Goal: Task Accomplishment & Management: Manage account settings

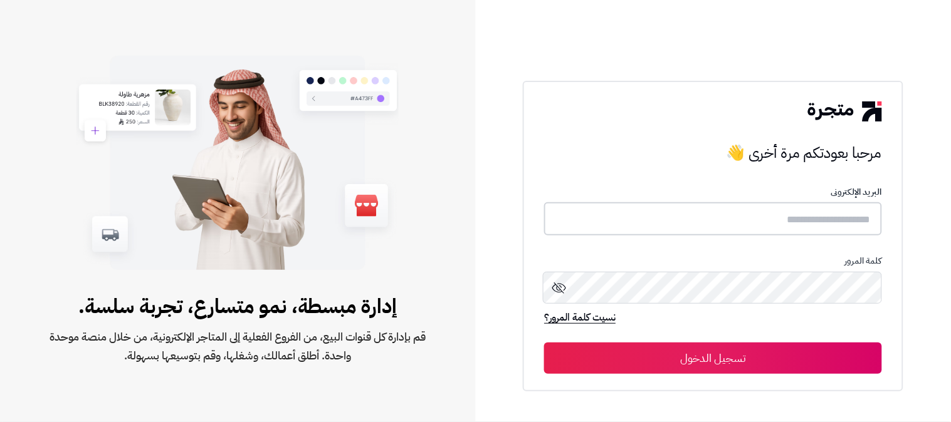
click at [807, 229] on input "text" at bounding box center [713, 218] width 338 height 33
type input "*"
type input "******"
click at [544, 342] on button "تسجيل الدخول" at bounding box center [713, 357] width 338 height 31
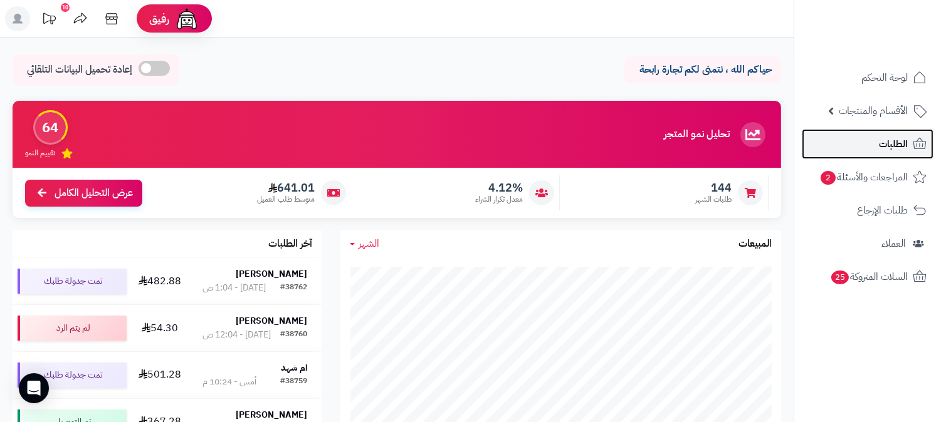
click at [885, 144] on span "الطلبات" at bounding box center [893, 144] width 29 height 18
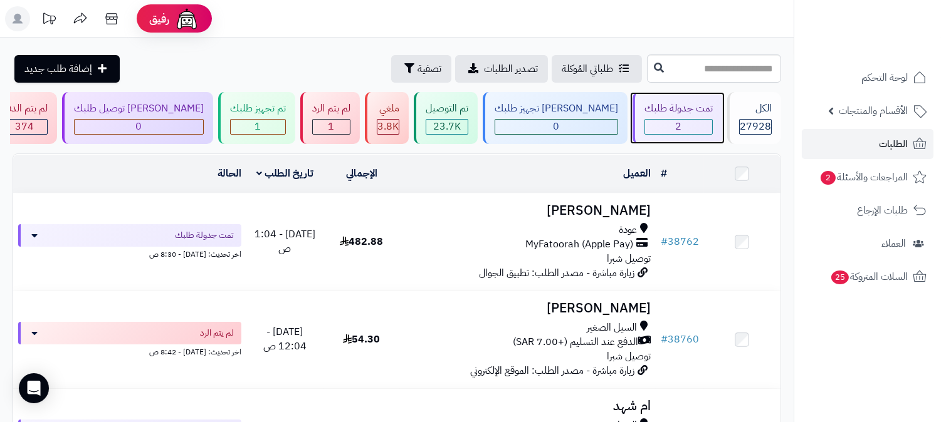
click at [667, 133] on div "2" at bounding box center [678, 127] width 67 height 14
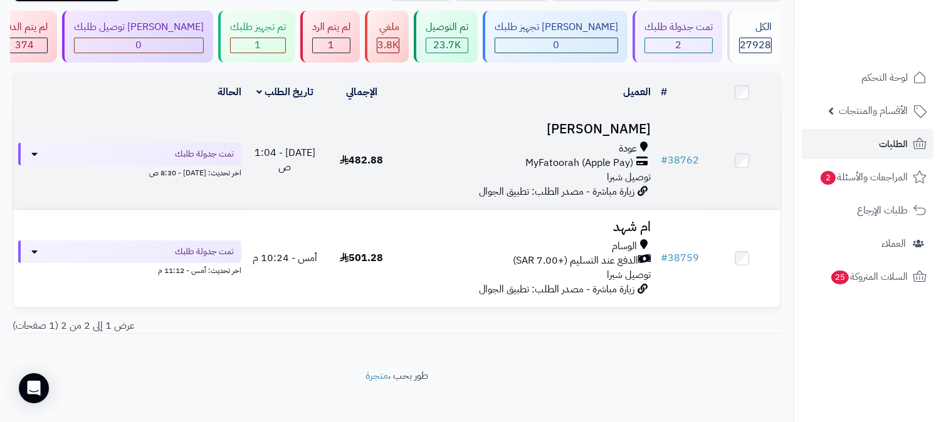
scroll to position [89, 0]
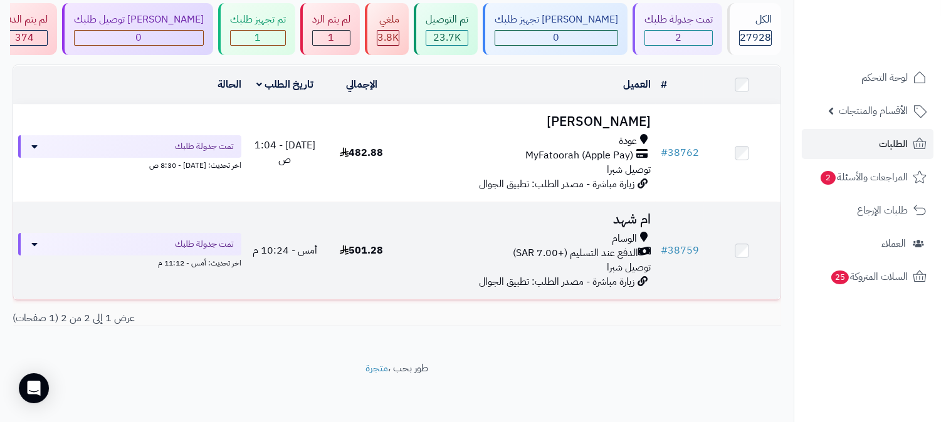
click at [622, 246] on span "الدفع عند التسليم (+7.00 SAR)" at bounding box center [575, 253] width 125 height 14
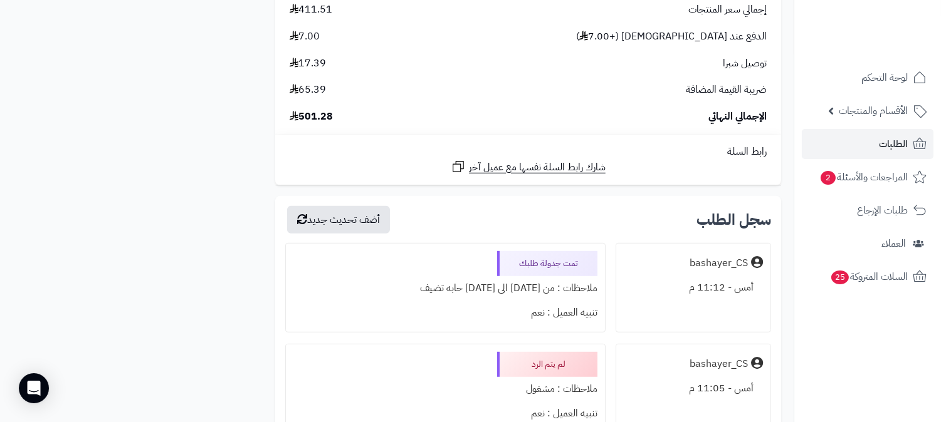
scroll to position [1392, 0]
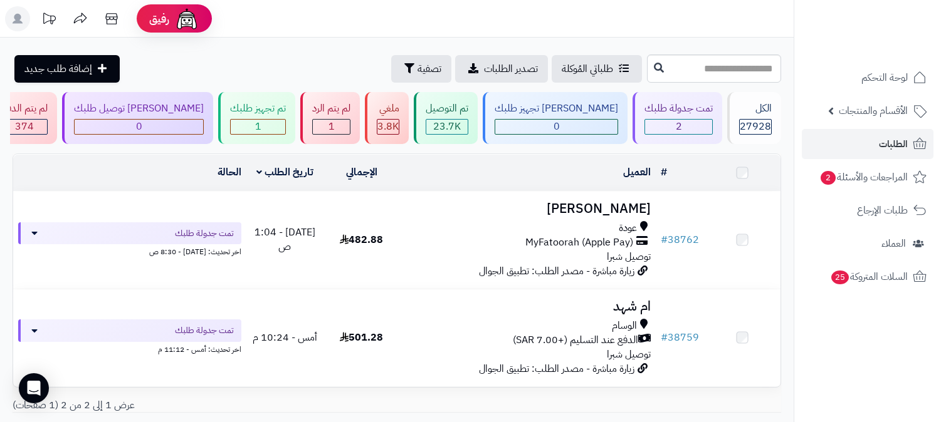
scroll to position [89, 0]
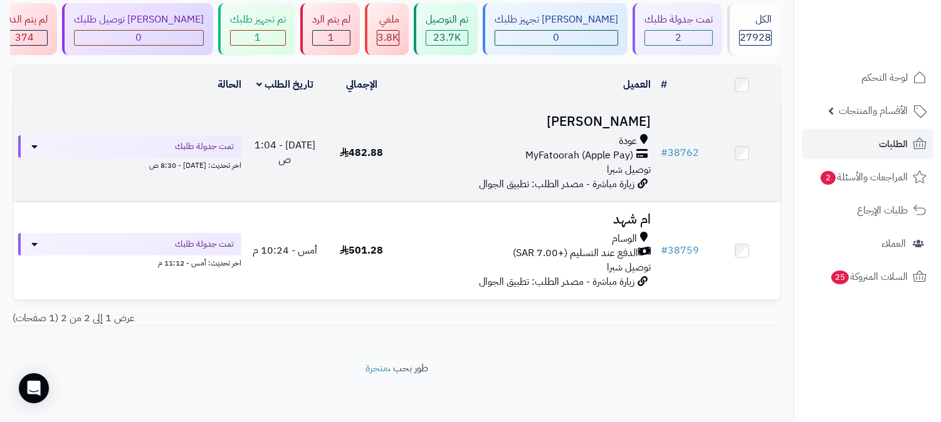
click at [604, 170] on div "عودة MyFatoorah (Apple Pay) توصيل شبرا" at bounding box center [528, 155] width 246 height 43
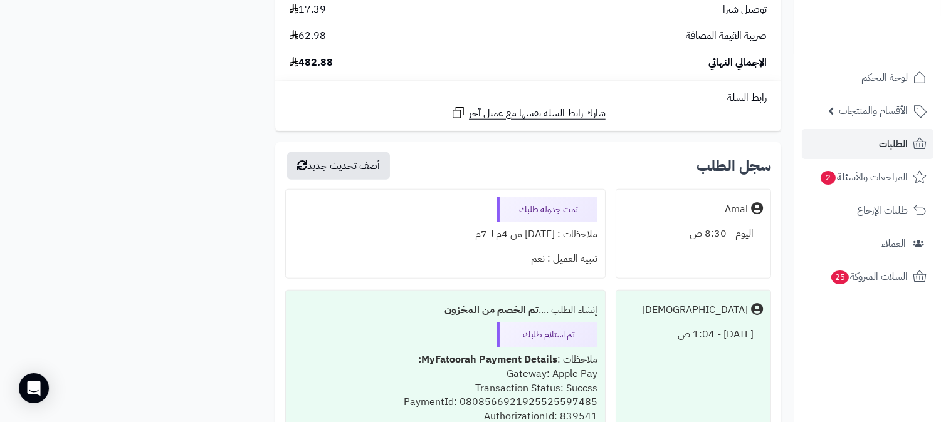
scroll to position [2436, 0]
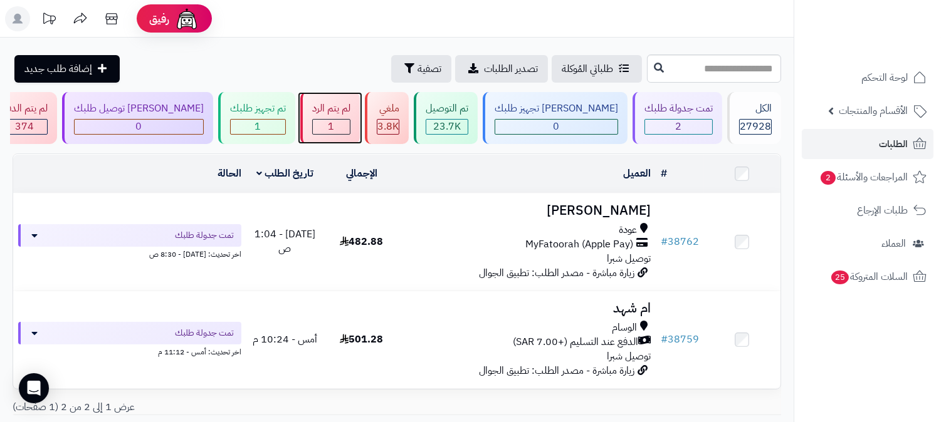
click at [350, 128] on div "1" at bounding box center [331, 127] width 37 height 14
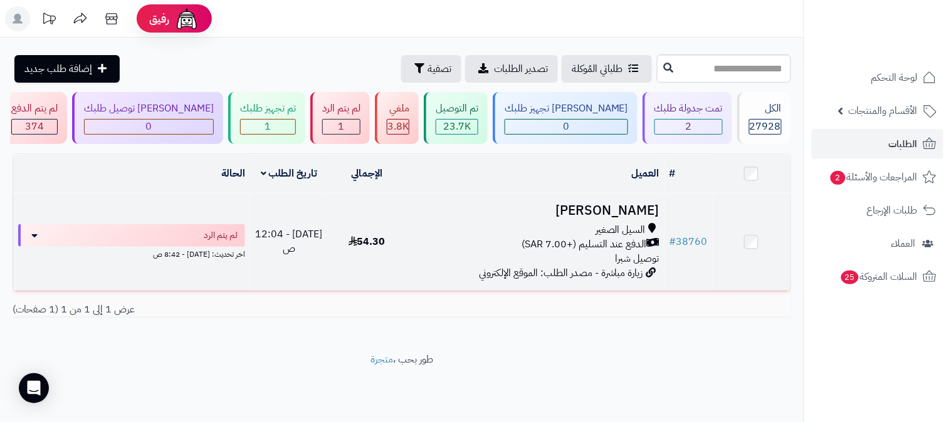
click at [628, 245] on span "الدفع عند التسليم (+7.00 SAR)" at bounding box center [583, 245] width 125 height 14
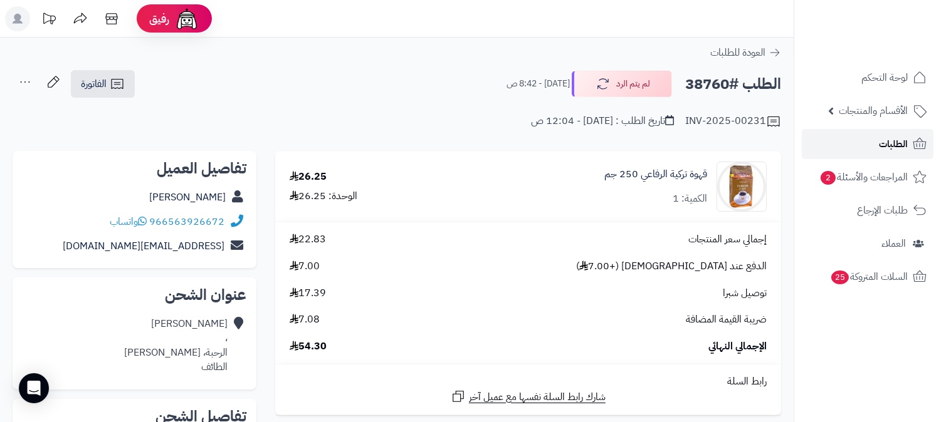
click at [873, 143] on link "الطلبات" at bounding box center [867, 144] width 132 height 30
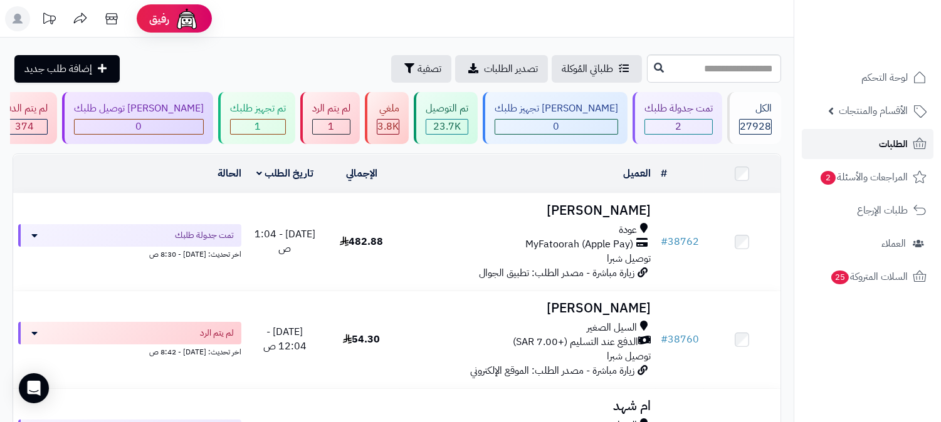
click at [884, 141] on span "الطلبات" at bounding box center [893, 144] width 29 height 18
click at [881, 152] on span "الطلبات" at bounding box center [893, 144] width 29 height 18
click at [885, 143] on span "الطلبات" at bounding box center [893, 144] width 29 height 18
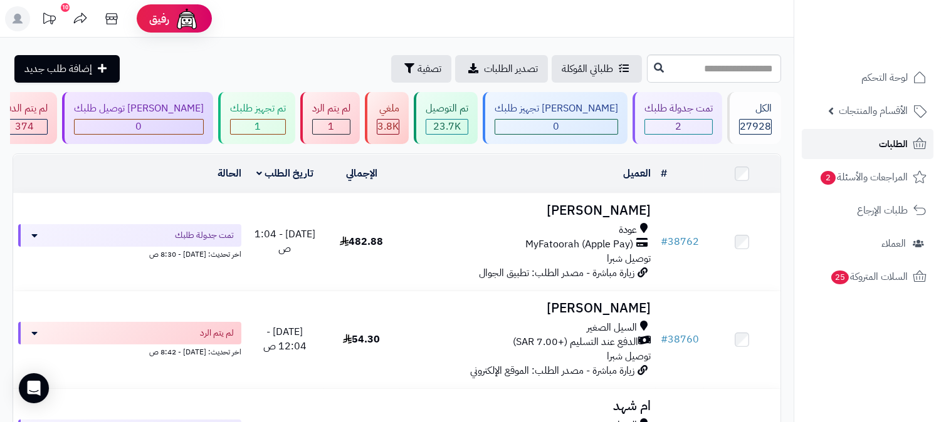
click at [880, 133] on link "الطلبات" at bounding box center [867, 144] width 132 height 30
click at [880, 140] on span "الطلبات" at bounding box center [893, 144] width 29 height 18
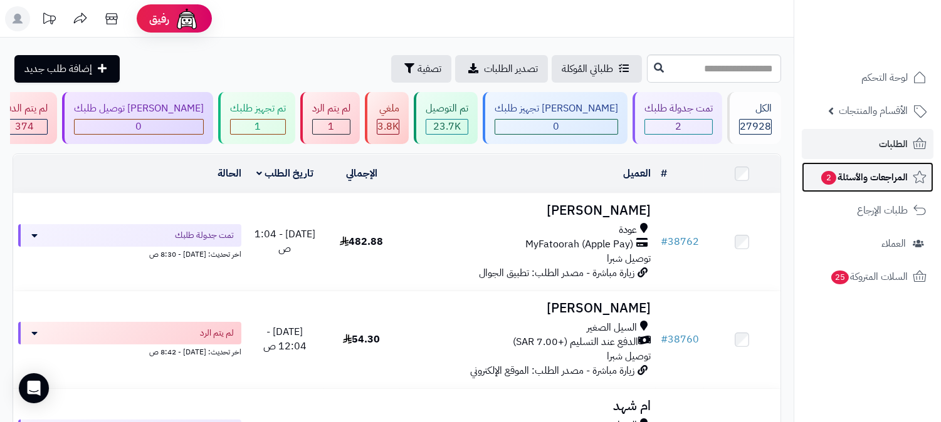
click at [867, 176] on span "المراجعات والأسئلة 2" at bounding box center [864, 178] width 88 height 18
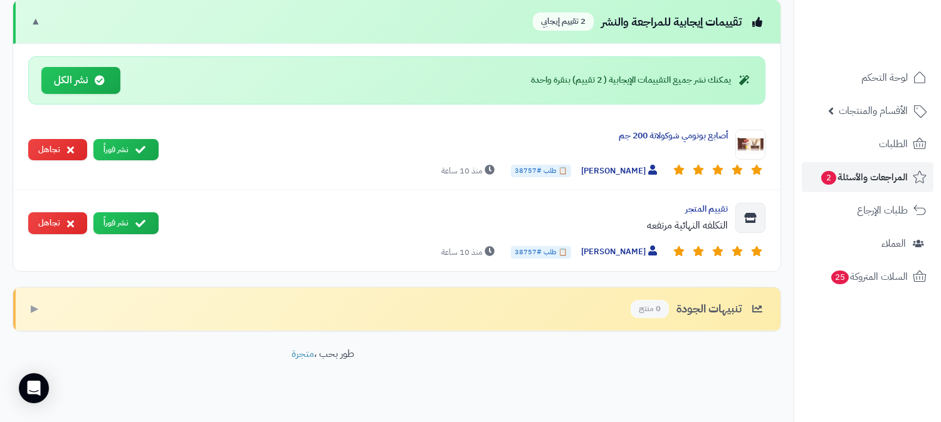
scroll to position [561, 0]
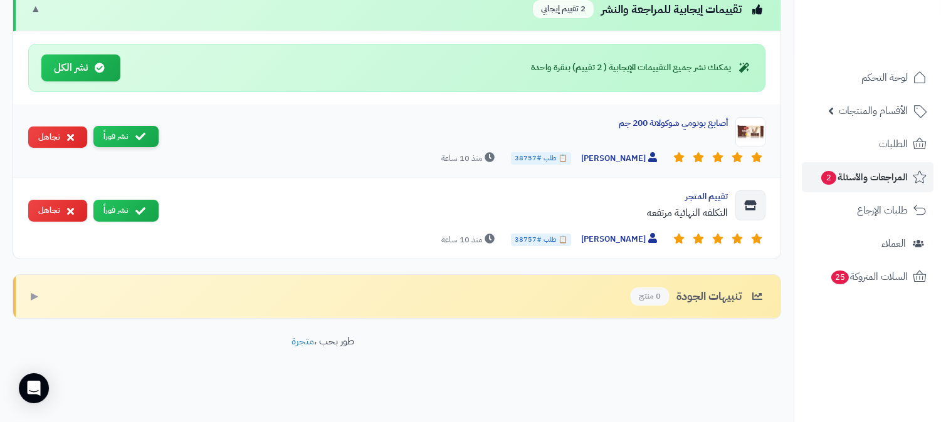
click at [124, 132] on button "نشر فوراً" at bounding box center [125, 137] width 65 height 22
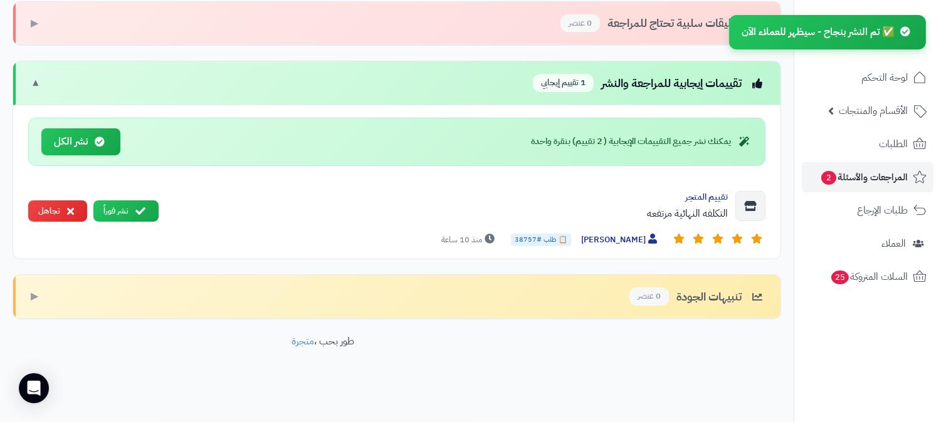
scroll to position [488, 0]
click at [135, 211] on icon at bounding box center [140, 211] width 10 height 10
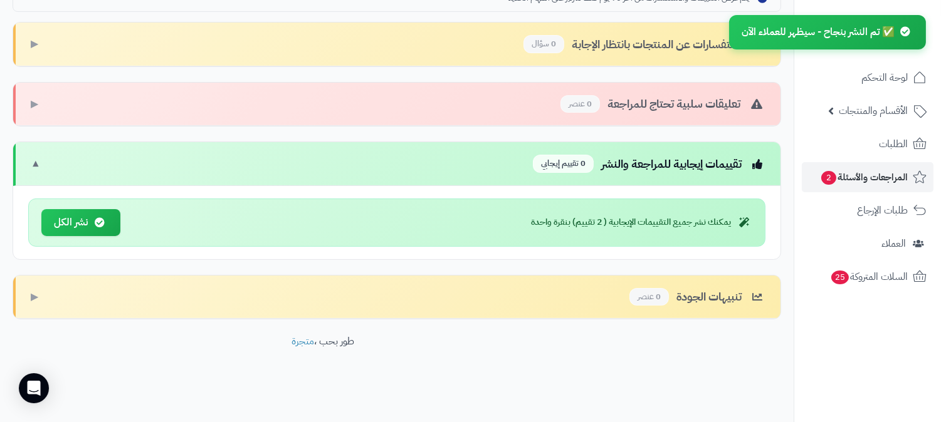
scroll to position [408, 0]
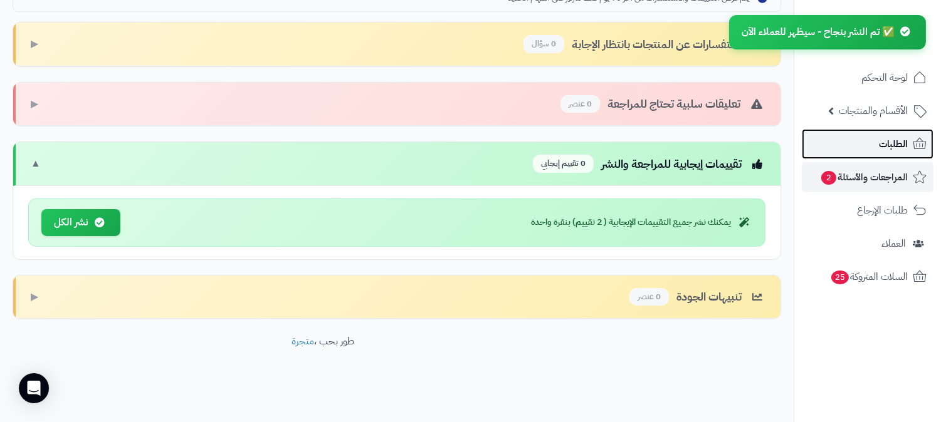
click at [879, 146] on span "الطلبات" at bounding box center [893, 144] width 29 height 18
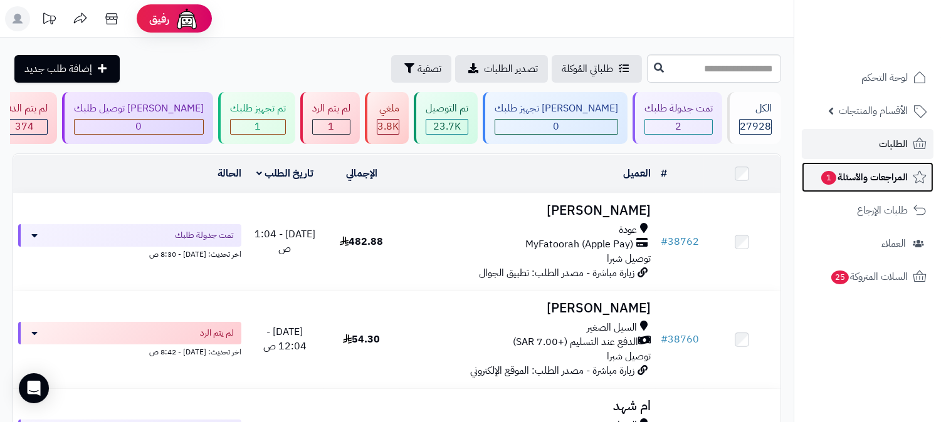
click at [833, 175] on span "1" at bounding box center [828, 177] width 16 height 15
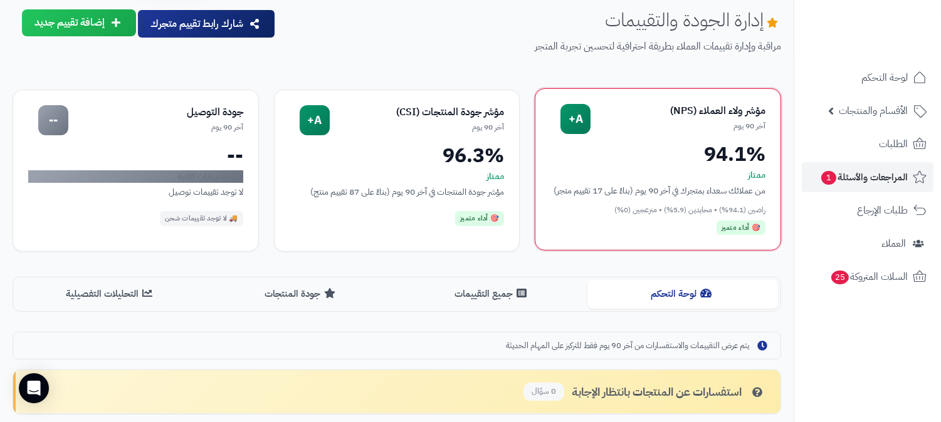
scroll to position [70, 0]
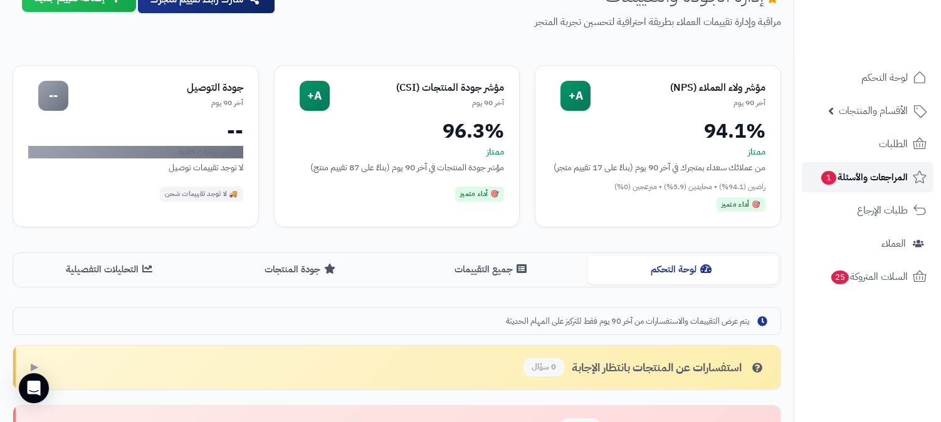
click at [874, 176] on span "المراجعات والأسئلة 1" at bounding box center [864, 178] width 88 height 18
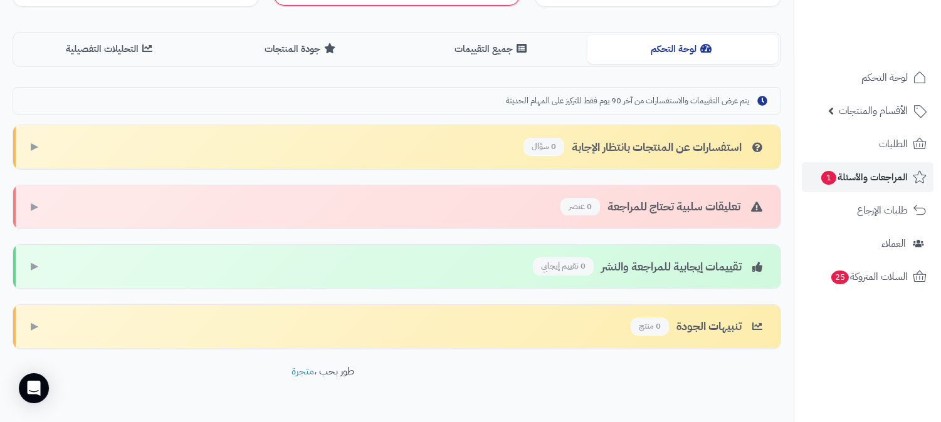
scroll to position [334, 0]
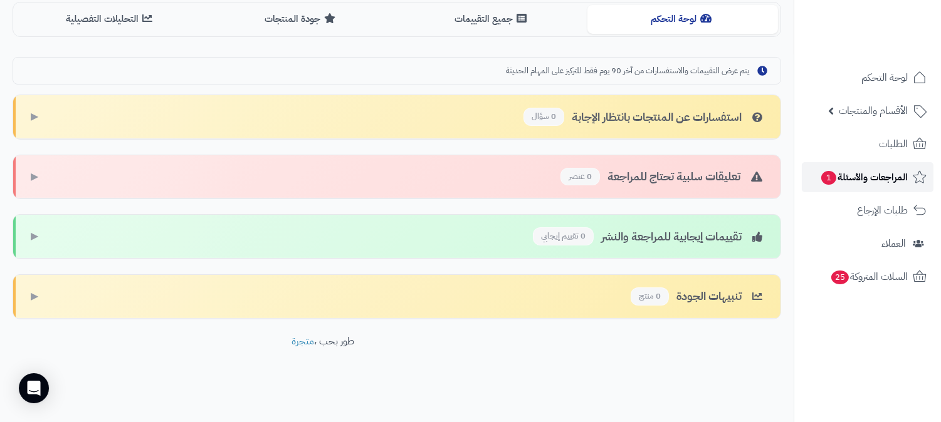
click at [842, 169] on span "المراجعات والأسئلة 1" at bounding box center [864, 178] width 88 height 18
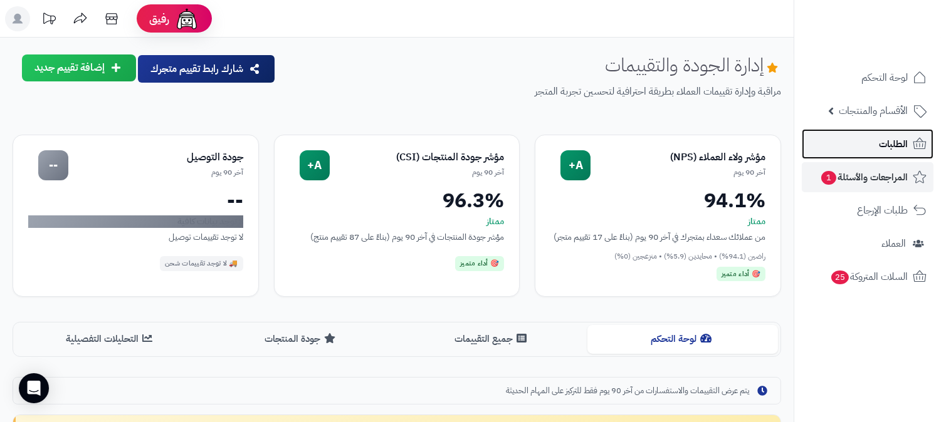
click at [898, 147] on span "الطلبات" at bounding box center [893, 144] width 29 height 18
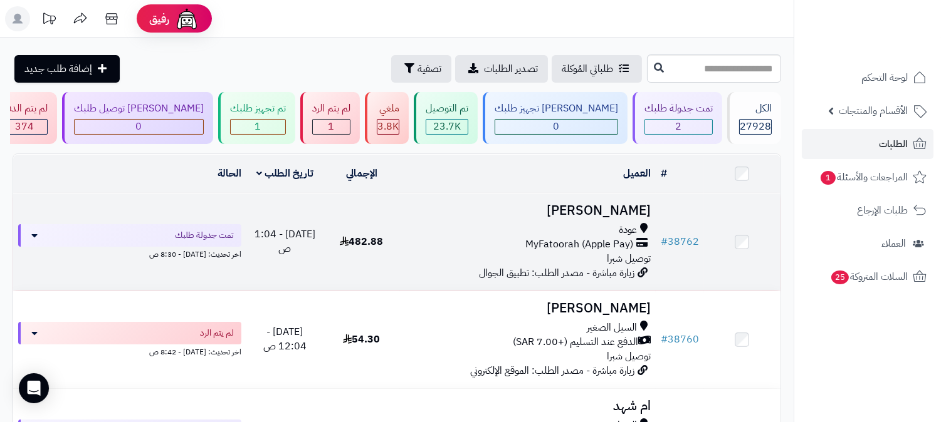
click at [574, 261] on div "عودة MyFatoorah (Apple Pay) توصيل شبرا" at bounding box center [528, 244] width 246 height 43
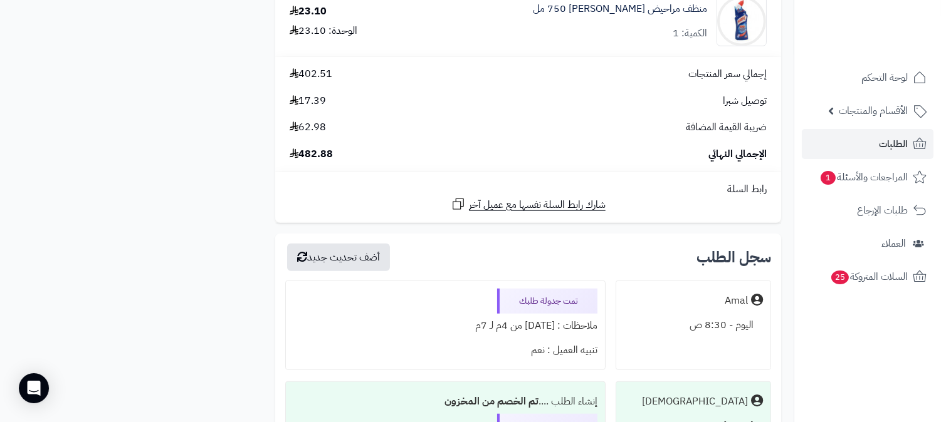
scroll to position [2158, 0]
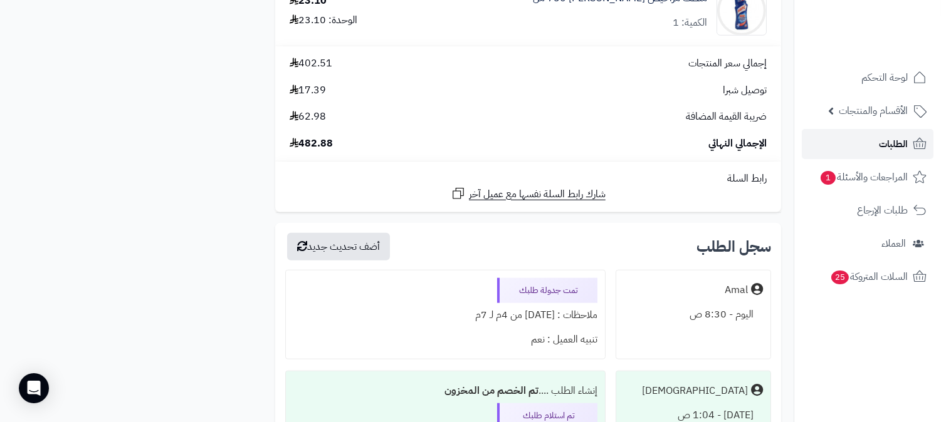
click at [871, 147] on link "الطلبات" at bounding box center [867, 144] width 132 height 30
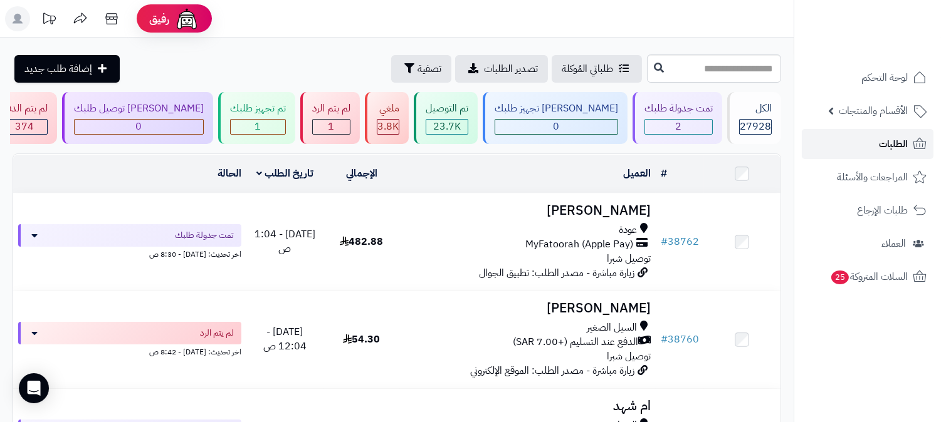
click at [884, 144] on span "الطلبات" at bounding box center [893, 144] width 29 height 18
click span "الطلبات"
click at [896, 147] on span "الطلبات" at bounding box center [893, 144] width 29 height 18
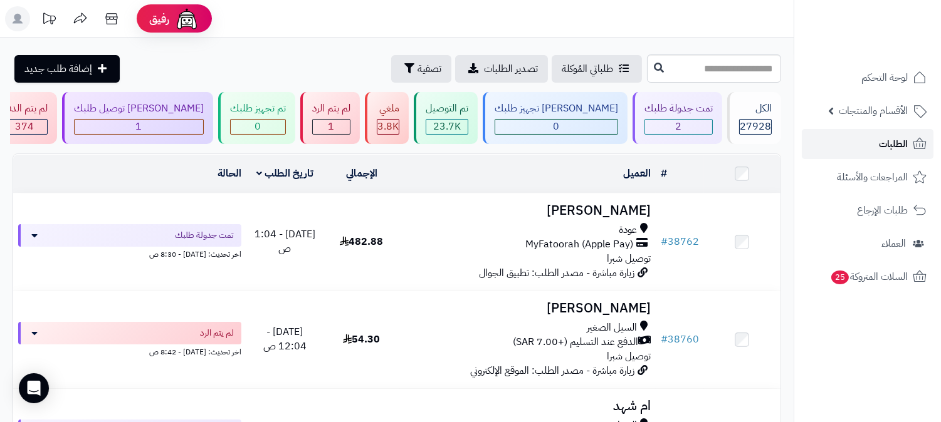
click at [892, 142] on span "الطلبات" at bounding box center [893, 144] width 29 height 18
click at [887, 144] on span "الطلبات" at bounding box center [893, 144] width 29 height 18
click at [896, 142] on span "الطلبات" at bounding box center [893, 144] width 29 height 18
click at [882, 143] on span "الطلبات" at bounding box center [893, 144] width 29 height 18
click at [899, 152] on span "الطلبات" at bounding box center [893, 144] width 29 height 18
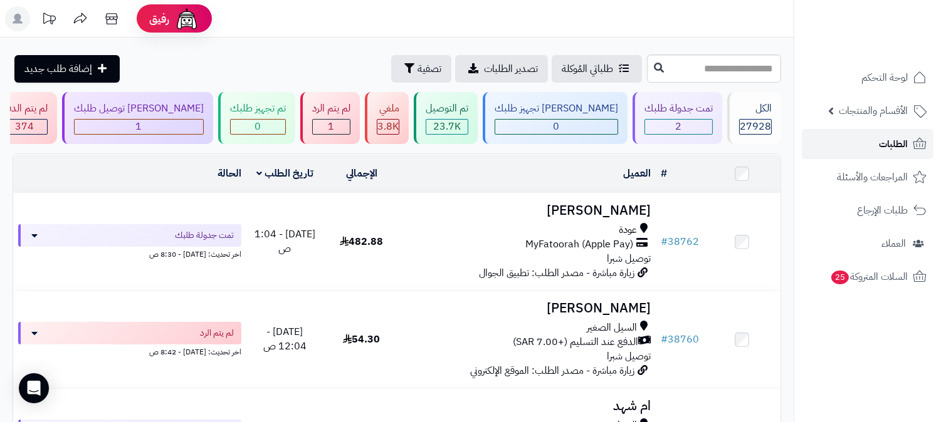
click at [891, 140] on span "الطلبات" at bounding box center [893, 144] width 29 height 18
click at [884, 138] on span "الطلبات" at bounding box center [893, 144] width 29 height 18
click at [702, 124] on div "2" at bounding box center [678, 127] width 67 height 14
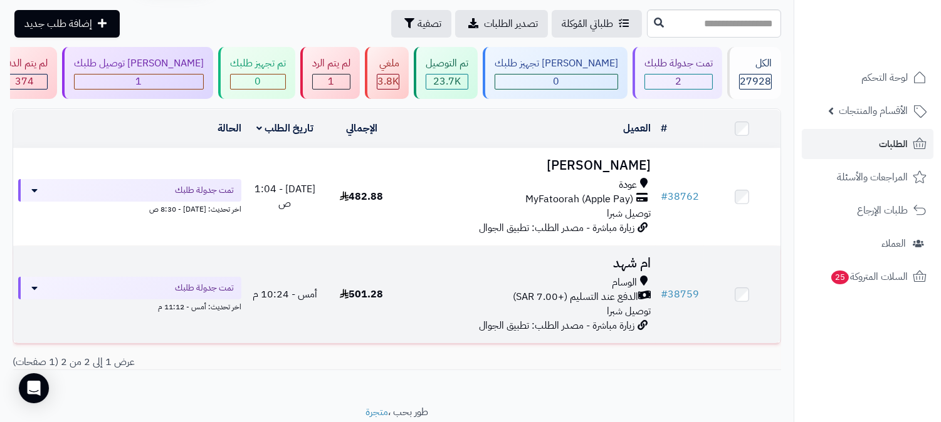
scroll to position [70, 0]
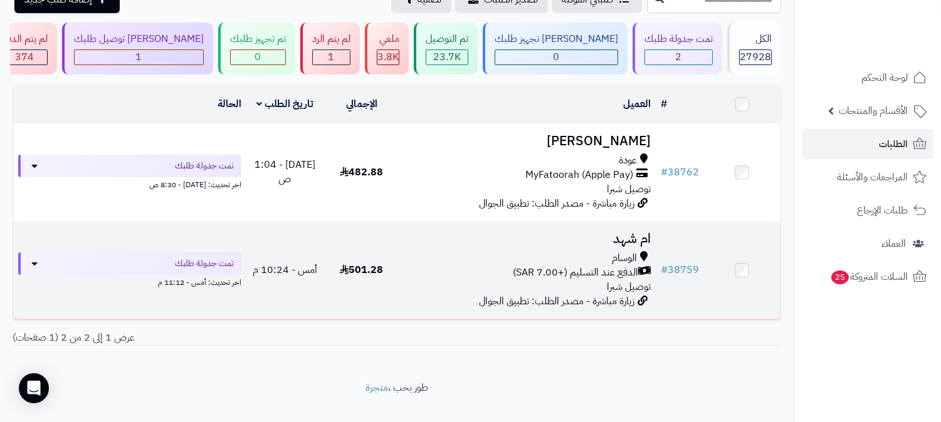
click at [615, 254] on span "الوسام" at bounding box center [624, 258] width 25 height 14
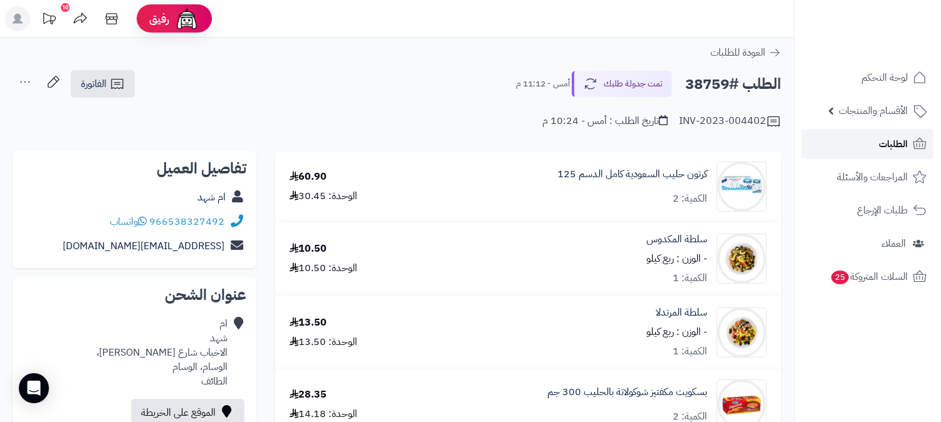
click at [880, 145] on span "الطلبات" at bounding box center [893, 144] width 29 height 18
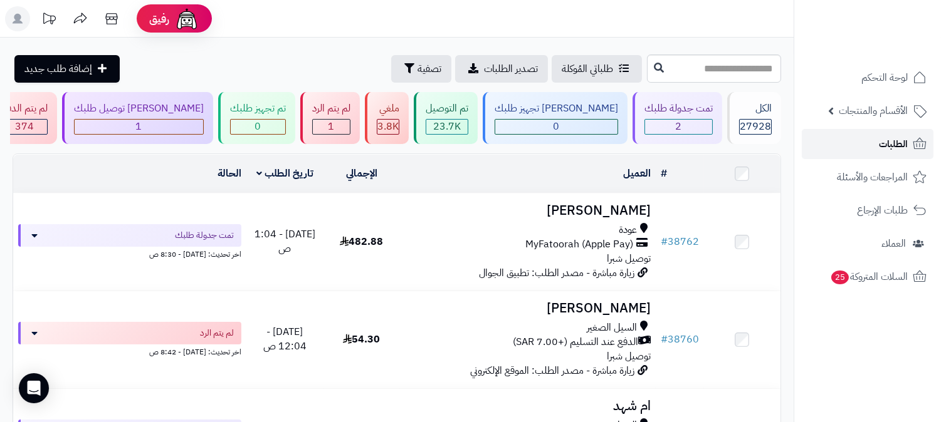
click at [885, 135] on span "الطلبات" at bounding box center [893, 144] width 29 height 18
click at [879, 150] on link "الطلبات" at bounding box center [867, 144] width 132 height 30
click at [892, 136] on span "الطلبات" at bounding box center [893, 144] width 29 height 18
click at [879, 142] on span "الطلبات" at bounding box center [893, 144] width 29 height 18
click at [871, 144] on link "الطلبات" at bounding box center [867, 144] width 132 height 30
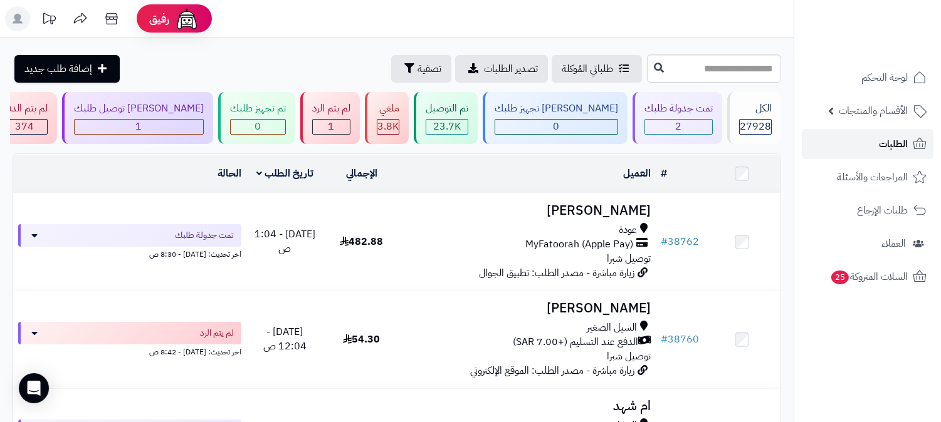
click at [890, 142] on span "الطلبات" at bounding box center [893, 144] width 29 height 18
click at [890, 143] on span "الطلبات" at bounding box center [893, 144] width 29 height 18
click at [892, 150] on span "الطلبات" at bounding box center [893, 144] width 29 height 18
click at [895, 152] on span "الطلبات" at bounding box center [893, 144] width 29 height 18
click at [879, 142] on span "الطلبات" at bounding box center [893, 144] width 29 height 18
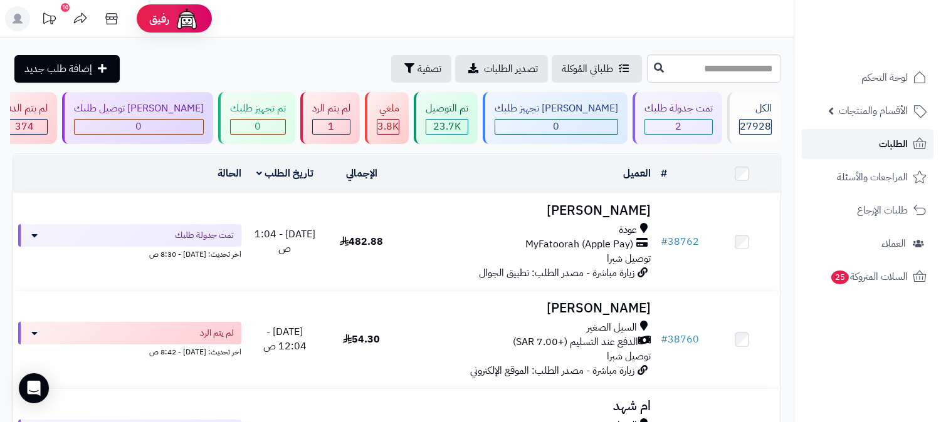
click at [882, 143] on span "الطلبات" at bounding box center [893, 144] width 29 height 18
click at [911, 140] on link "الطلبات" at bounding box center [867, 144] width 132 height 30
click at [867, 135] on link "الطلبات" at bounding box center [867, 144] width 132 height 30
click at [870, 148] on link "الطلبات" at bounding box center [867, 144] width 132 height 30
click at [890, 145] on span "الطلبات" at bounding box center [893, 144] width 29 height 18
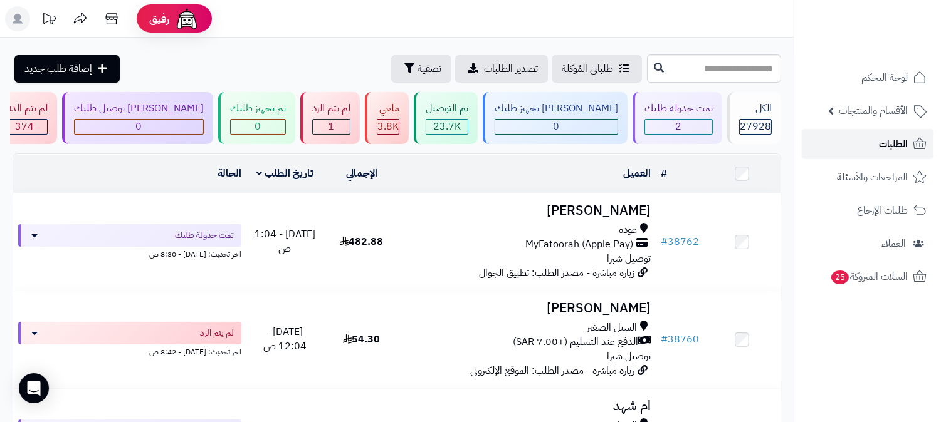
click at [875, 144] on link "الطلبات" at bounding box center [867, 144] width 132 height 30
click at [879, 140] on span "الطلبات" at bounding box center [893, 144] width 29 height 18
click at [899, 146] on span "الطلبات" at bounding box center [893, 144] width 29 height 18
click at [880, 145] on span "الطلبات" at bounding box center [893, 144] width 29 height 18
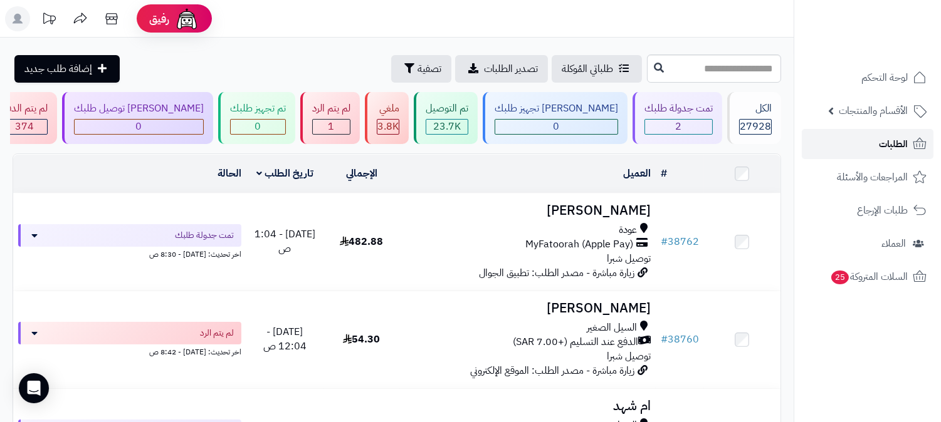
click at [901, 138] on span "الطلبات" at bounding box center [893, 144] width 29 height 18
click at [899, 154] on link "الطلبات" at bounding box center [867, 144] width 132 height 30
click at [887, 140] on span "الطلبات" at bounding box center [893, 144] width 29 height 18
click at [898, 145] on span "الطلبات" at bounding box center [893, 144] width 29 height 18
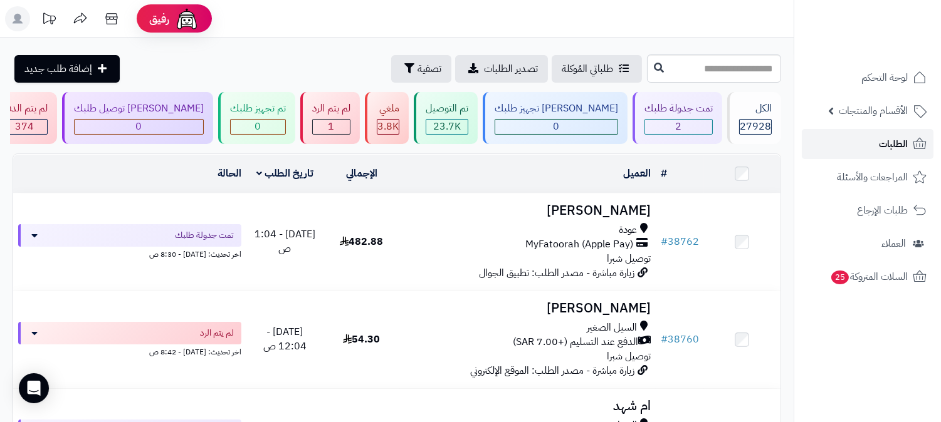
click at [890, 145] on span "الطلبات" at bounding box center [893, 144] width 29 height 18
click at [852, 147] on link "الطلبات" at bounding box center [867, 144] width 132 height 30
click at [698, 132] on div "2" at bounding box center [678, 127] width 67 height 14
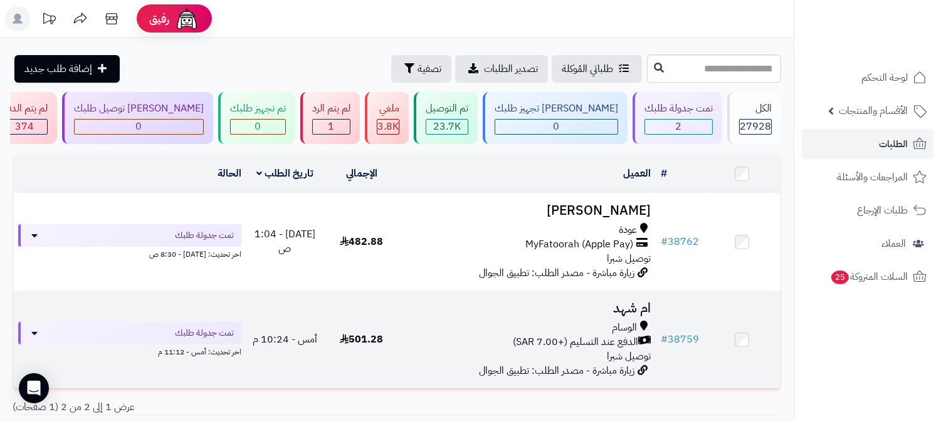
click at [602, 337] on span "الدفع عند التسليم (+7.00 SAR)" at bounding box center [575, 342] width 125 height 14
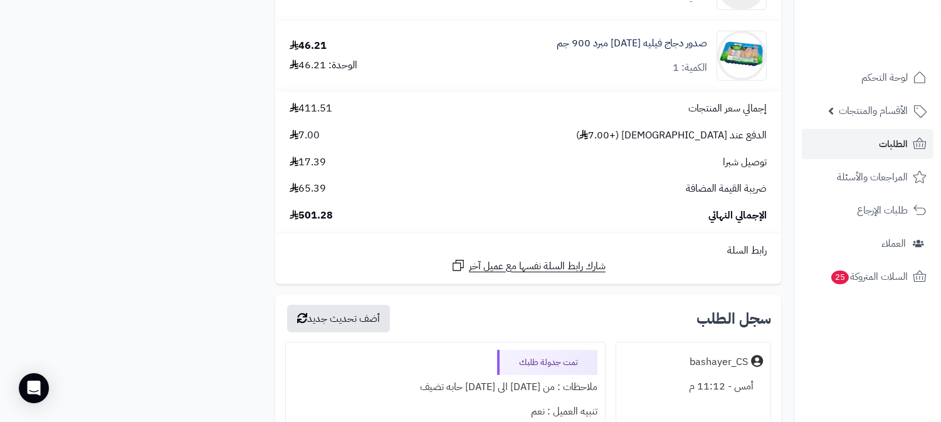
scroll to position [1392, 0]
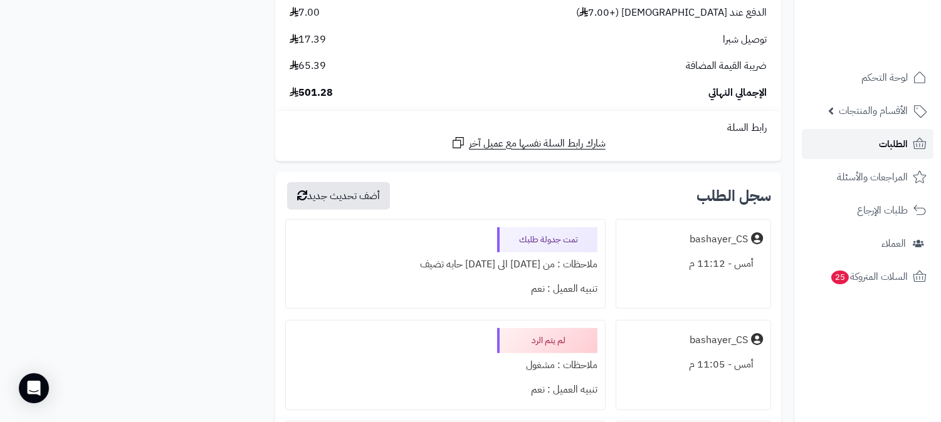
click at [901, 145] on span "الطلبات" at bounding box center [893, 144] width 29 height 18
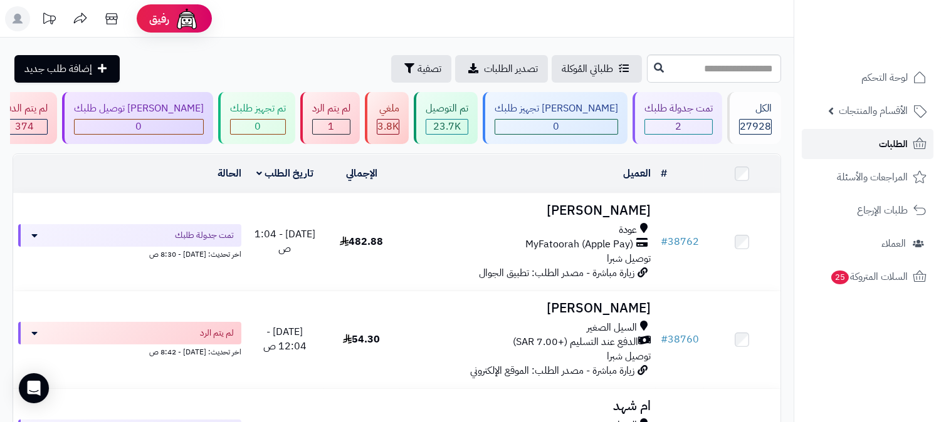
click at [887, 145] on span "الطلبات" at bounding box center [893, 144] width 29 height 18
click at [874, 143] on link "الطلبات" at bounding box center [867, 144] width 132 height 30
click at [884, 142] on span "الطلبات" at bounding box center [893, 144] width 29 height 18
click at [869, 152] on link "الطلبات" at bounding box center [867, 144] width 132 height 30
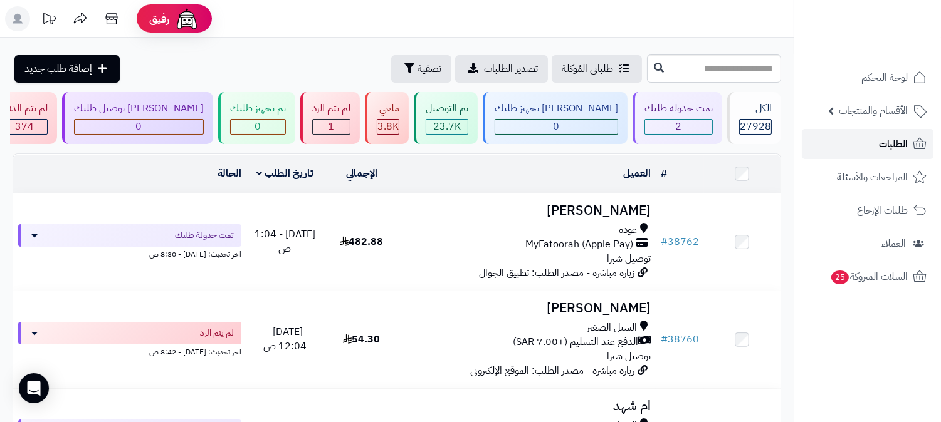
click at [897, 145] on span "الطلبات" at bounding box center [893, 144] width 29 height 18
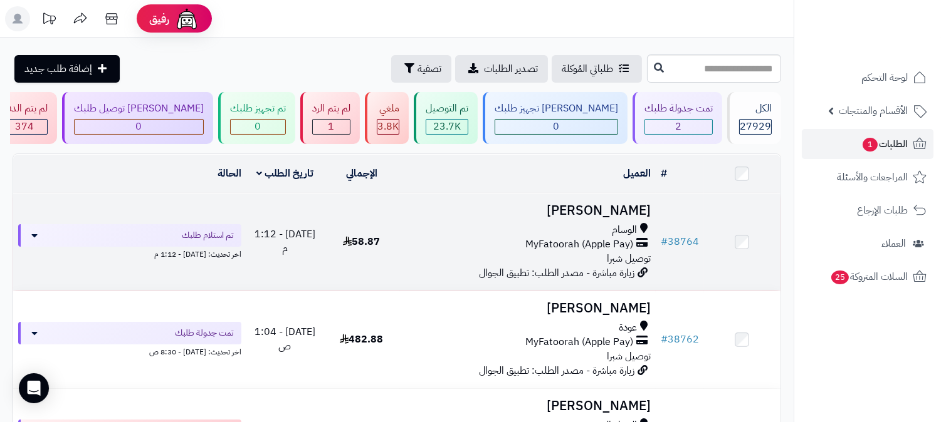
click at [603, 243] on span "MyFatoorah (Apple Pay)" at bounding box center [579, 245] width 108 height 14
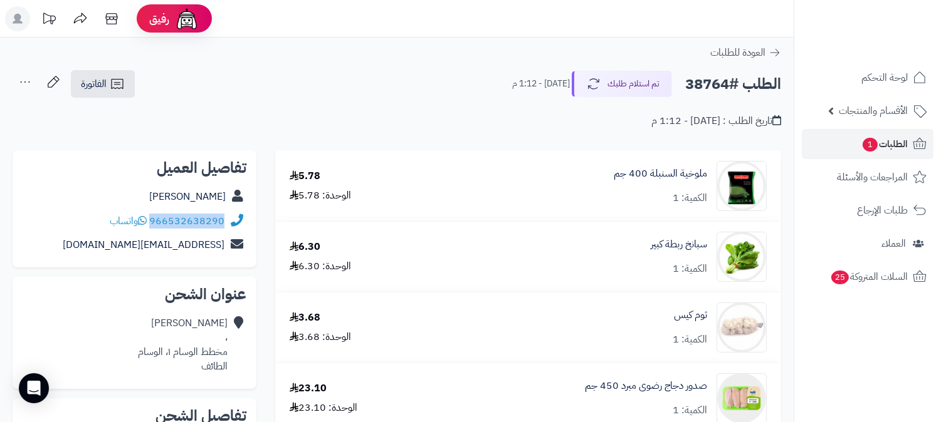
drag, startPoint x: 151, startPoint y: 221, endPoint x: 234, endPoint y: 227, distance: 83.6
click at [234, 227] on div "966532638290 واتساب" at bounding box center [135, 221] width 224 height 24
copy div "966532638290"
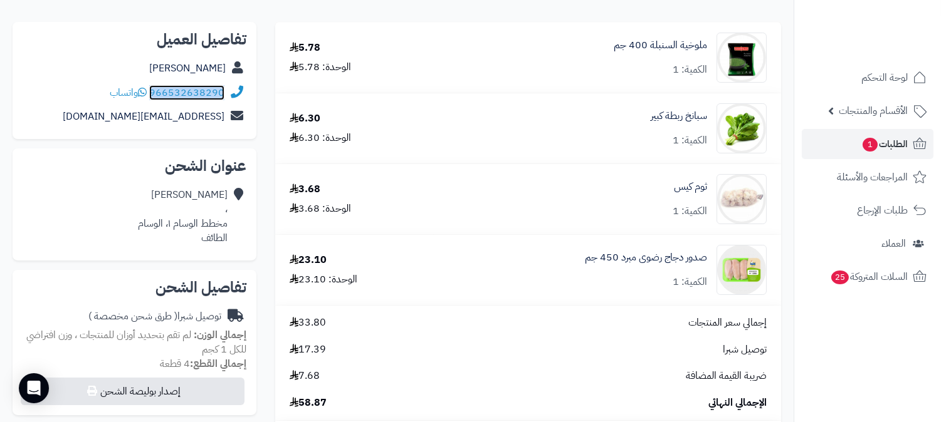
scroll to position [209, 0]
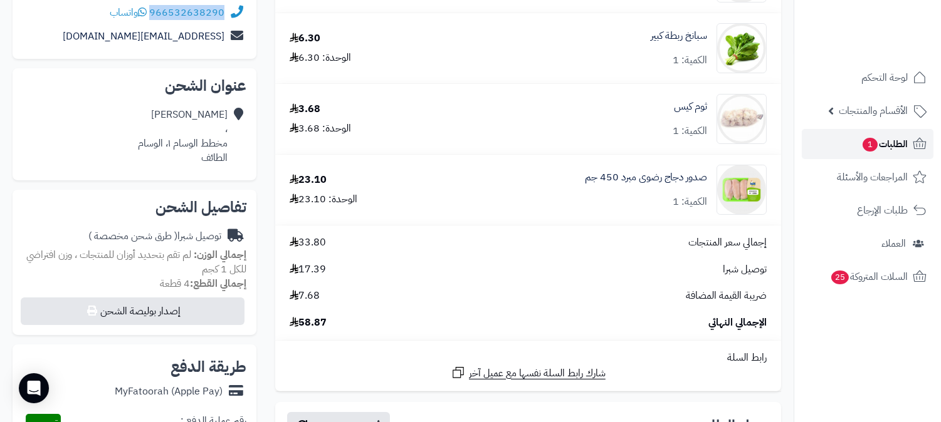
click at [846, 147] on link "الطلبات 1" at bounding box center [867, 144] width 132 height 30
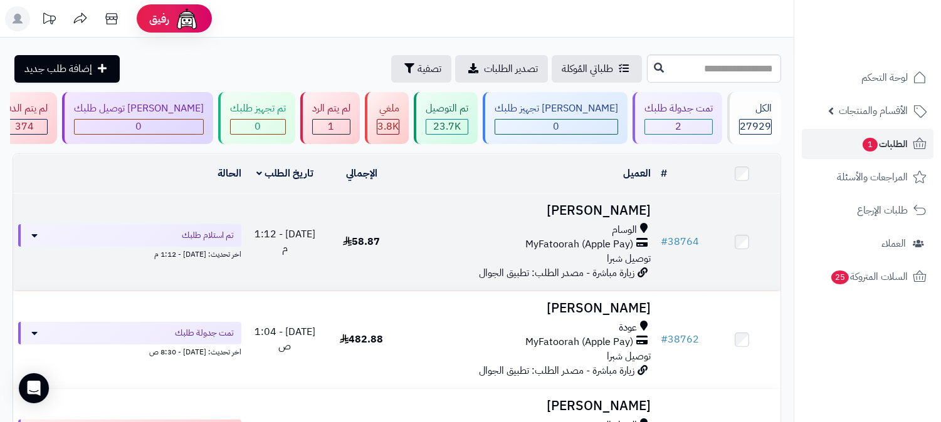
click at [603, 226] on div "الوسام" at bounding box center [528, 230] width 246 height 14
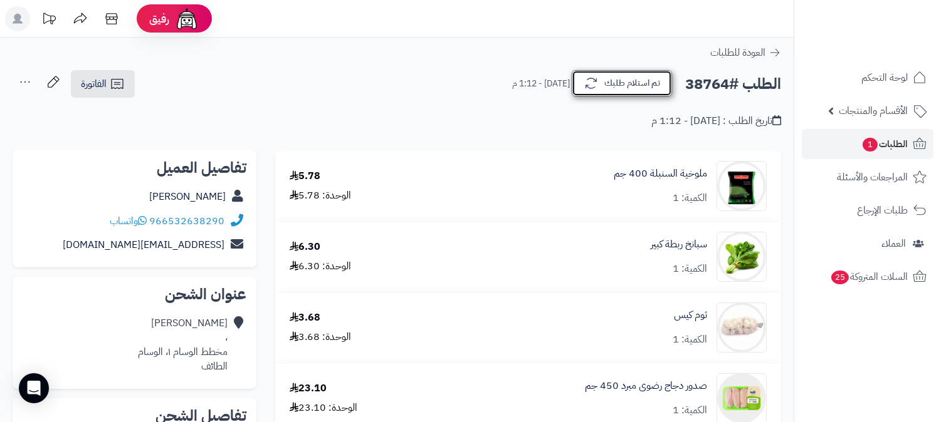
click at [590, 88] on icon "button" at bounding box center [590, 83] width 15 height 15
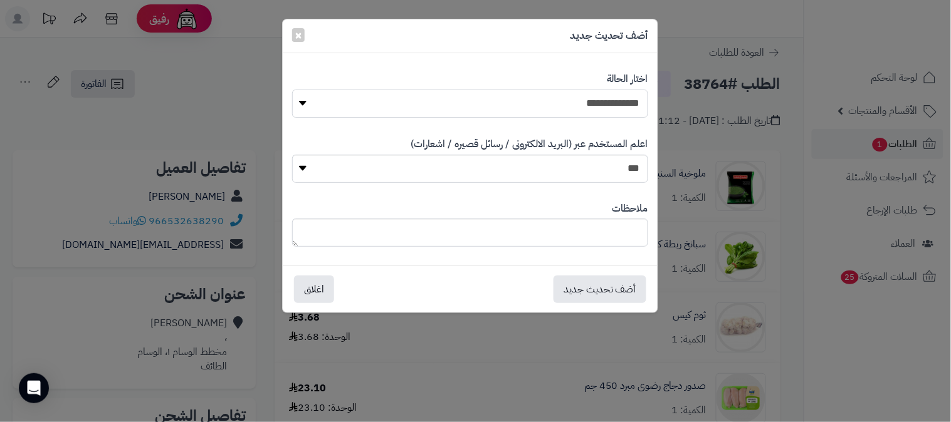
click at [590, 90] on select "**********" at bounding box center [470, 104] width 356 height 28
select select "*"
click at [292, 90] on select "**********" at bounding box center [470, 104] width 356 height 28
click at [546, 227] on textarea at bounding box center [470, 233] width 356 height 28
type textarea "****"
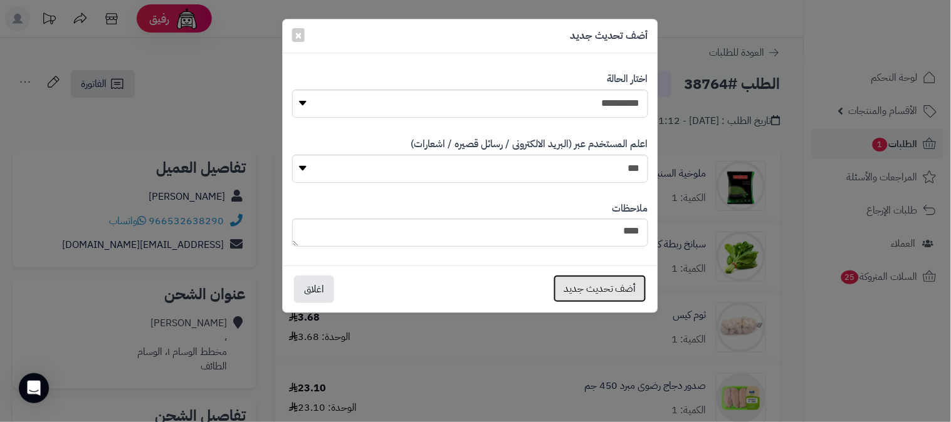
click at [582, 287] on button "أضف تحديث جديد" at bounding box center [599, 289] width 93 height 28
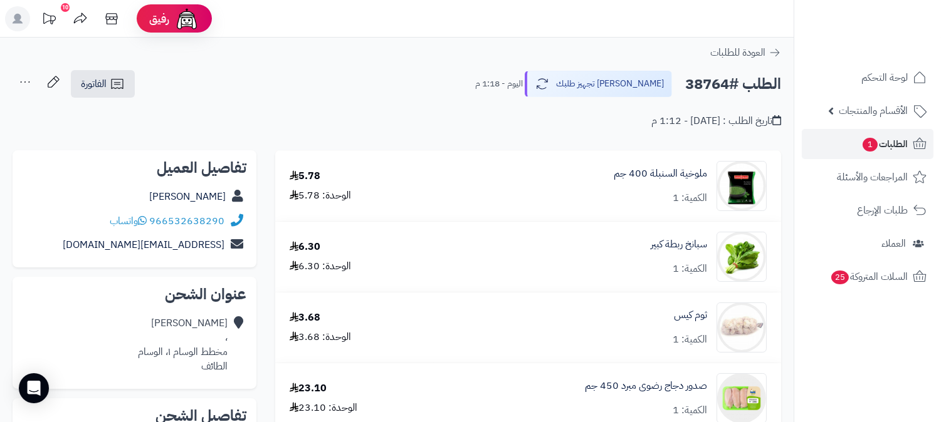
click at [21, 83] on icon at bounding box center [25, 82] width 25 height 25
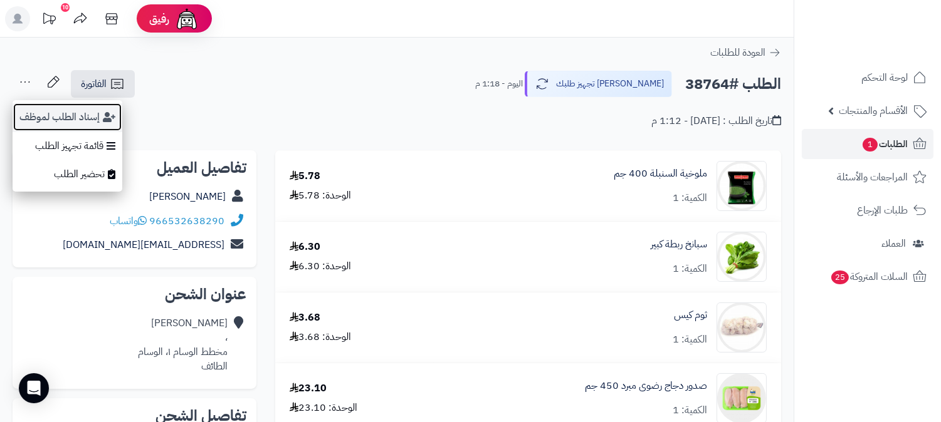
click at [54, 115] on button "إسناد الطلب لموظف" at bounding box center [68, 117] width 110 height 29
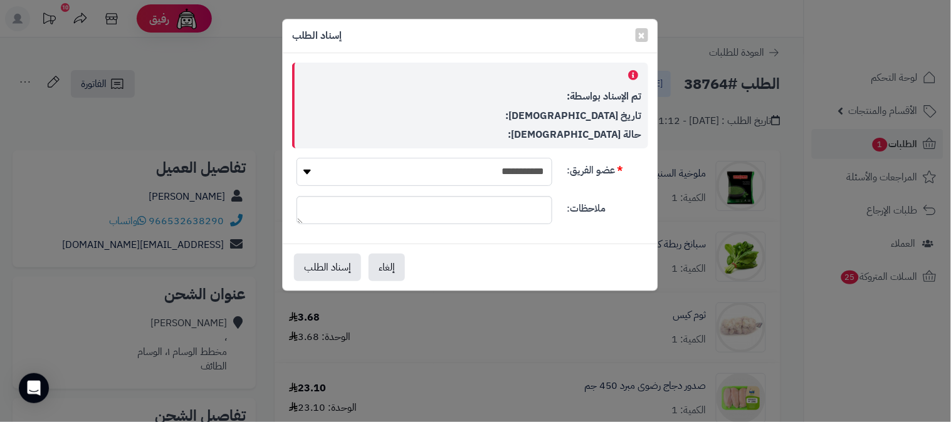
click at [449, 169] on select "**********" at bounding box center [424, 172] width 256 height 28
select select "**"
click at [296, 158] on select "**********" at bounding box center [424, 172] width 256 height 28
click at [311, 269] on button "إسناد الطلب" at bounding box center [327, 267] width 67 height 28
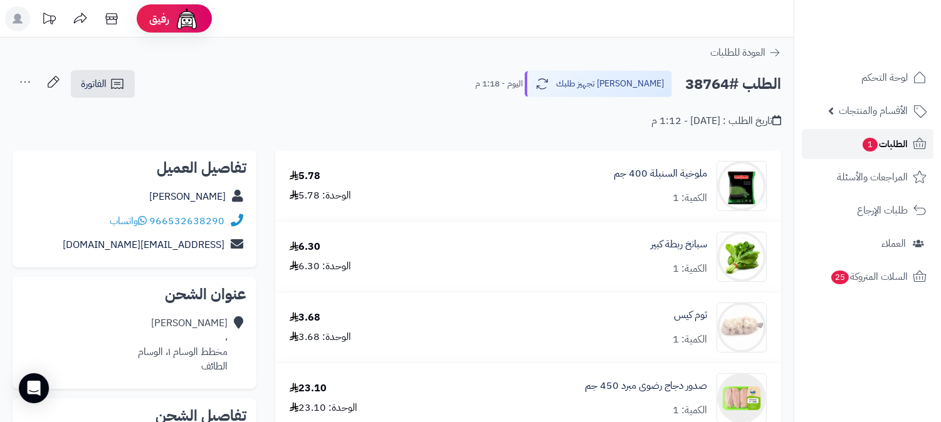
click at [875, 144] on span "1" at bounding box center [869, 145] width 15 height 14
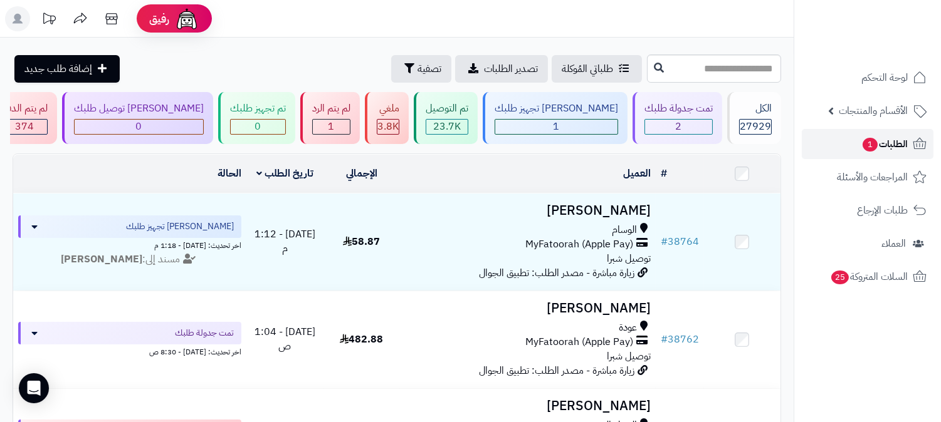
click at [875, 144] on span "1" at bounding box center [869, 145] width 15 height 14
click at [895, 152] on span "الطلبات 1" at bounding box center [884, 144] width 46 height 18
click at [881, 150] on span "الطلبات 1" at bounding box center [884, 144] width 46 height 18
click at [875, 140] on span "الطلبات 1" at bounding box center [884, 144] width 46 height 18
click at [880, 145] on span "الطلبات 1" at bounding box center [884, 144] width 46 height 18
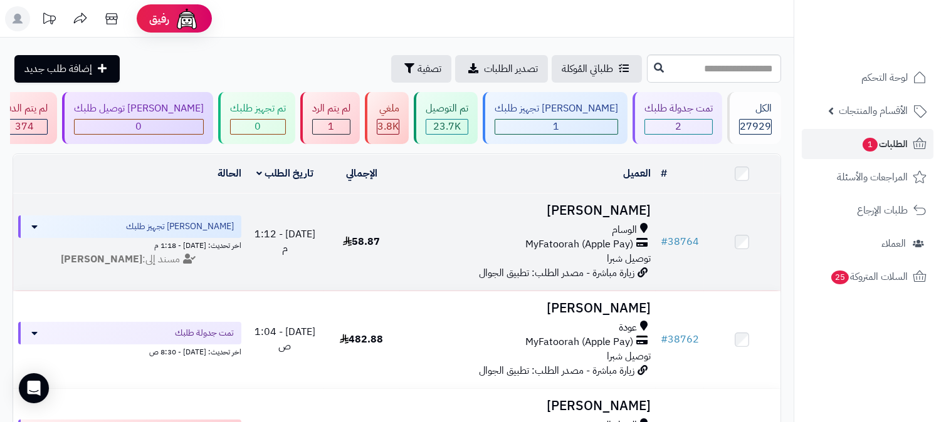
click at [599, 249] on span "MyFatoorah (Apple Pay)" at bounding box center [579, 245] width 108 height 14
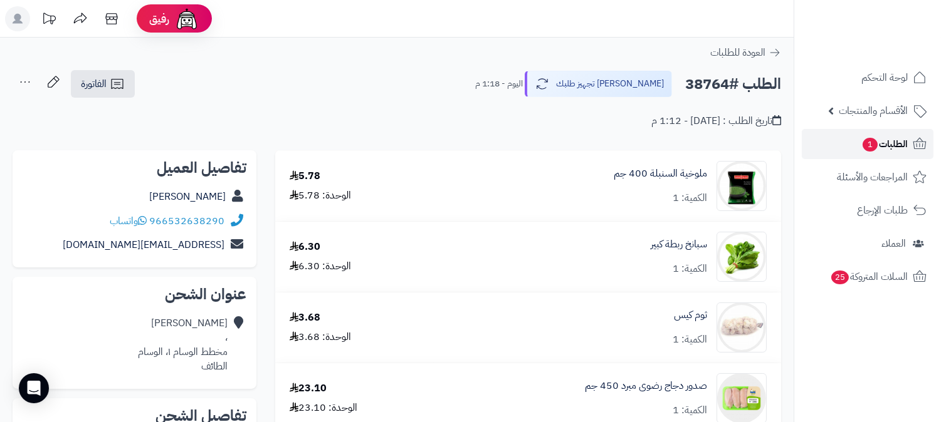
click at [852, 150] on link "الطلبات 1" at bounding box center [867, 144] width 132 height 30
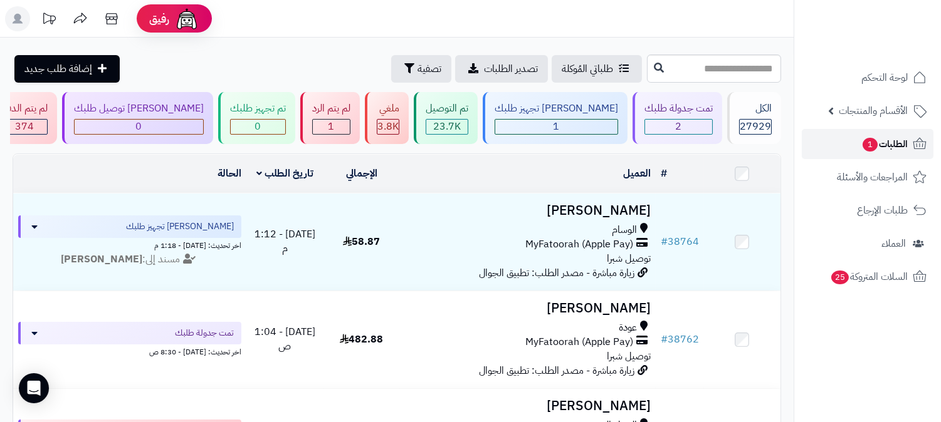
click at [868, 150] on span "1" at bounding box center [869, 145] width 15 height 14
click at [867, 142] on span "1" at bounding box center [869, 145] width 15 height 14
click at [862, 143] on span "1" at bounding box center [870, 144] width 16 height 14
click at [878, 147] on span "الطلبات 1" at bounding box center [884, 144] width 46 height 18
click at [887, 138] on span "الطلبات 1" at bounding box center [884, 144] width 46 height 18
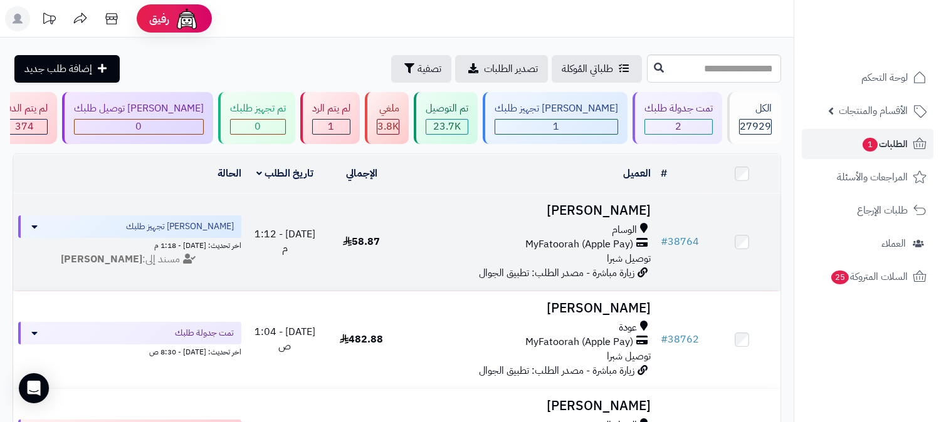
click at [587, 221] on td "محمد الخديدي الوسام MyFatoorah (Apple Pay) توصيل شبرا زيارة مباشرة - مصدر الطلب…" at bounding box center [528, 242] width 256 height 97
click at [625, 229] on span "الوسام" at bounding box center [624, 230] width 25 height 14
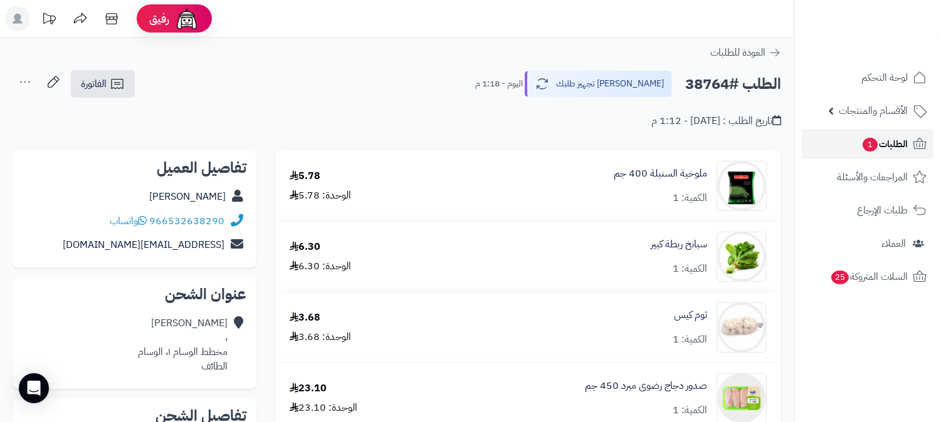
click at [878, 140] on span "الطلبات 1" at bounding box center [884, 144] width 46 height 18
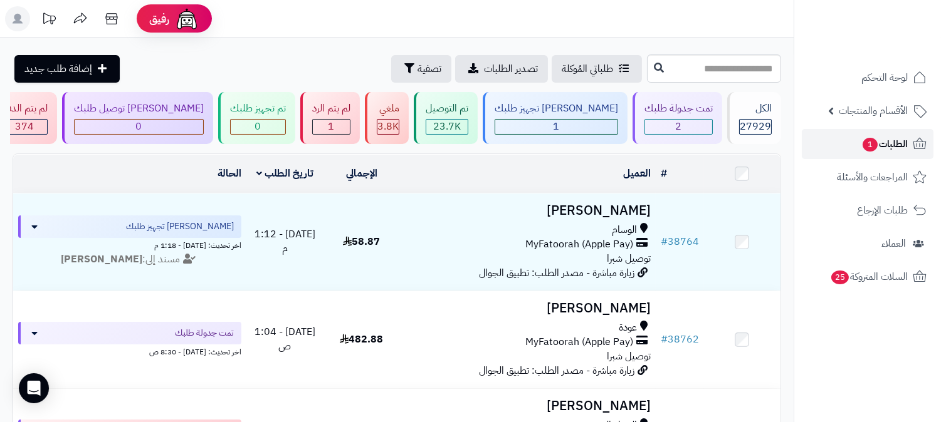
click at [884, 149] on span "الطلبات 1" at bounding box center [884, 144] width 46 height 18
click at [898, 142] on span "الطلبات 1" at bounding box center [884, 144] width 46 height 18
